Goal: Information Seeking & Learning: Find specific fact

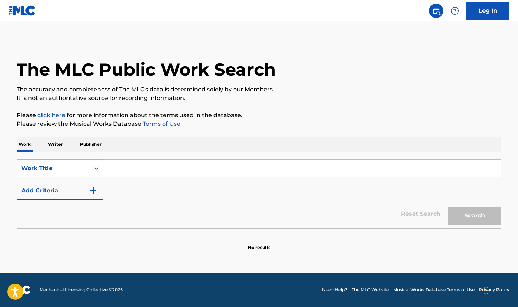
click at [60, 170] on div "Work Title" at bounding box center [53, 168] width 65 height 9
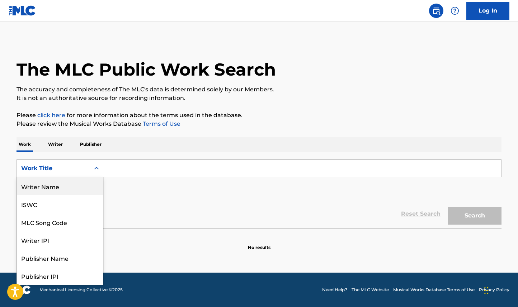
click at [70, 182] on div "Writer Name" at bounding box center [60, 186] width 86 height 18
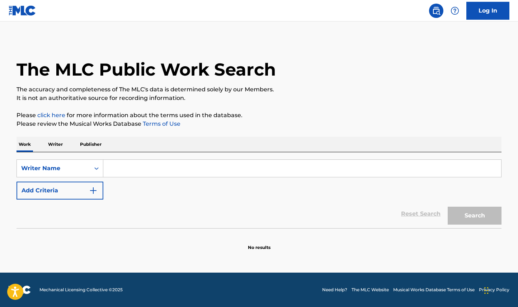
click at [118, 168] on input "Search Form" at bounding box center [302, 168] width 398 height 17
paste input "[PERSON_NAME]"
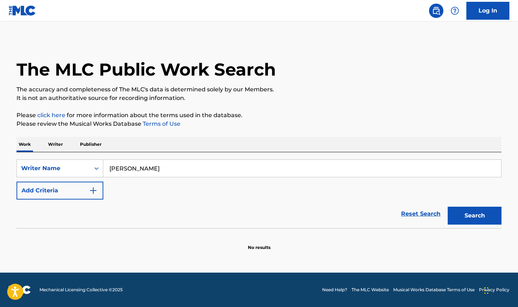
type input "[PERSON_NAME]"
click at [447, 207] on button "Search" at bounding box center [474, 216] width 54 height 18
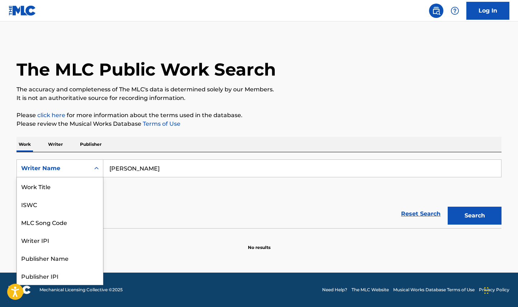
click at [79, 168] on div "Writer Name" at bounding box center [53, 168] width 65 height 9
click at [63, 218] on div "Publisher Name" at bounding box center [60, 222] width 86 height 18
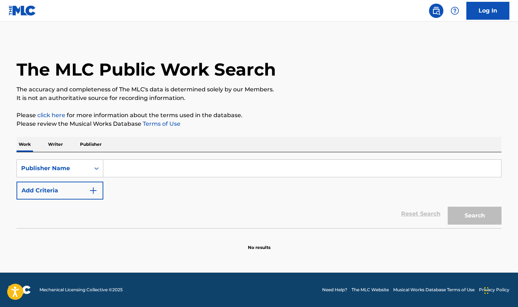
click at [184, 168] on input "Search Form" at bounding box center [302, 168] width 398 height 17
paste input "[PERSON_NAME]"
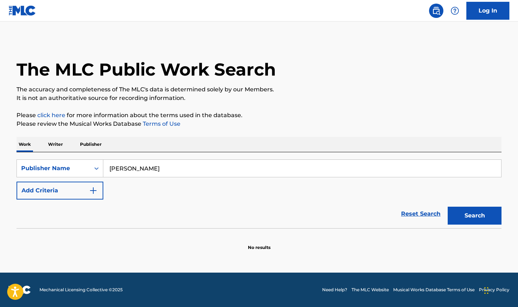
type input "[PERSON_NAME]"
click at [447, 207] on button "Search" at bounding box center [474, 216] width 54 height 18
